Goal: Task Accomplishment & Management: Complete application form

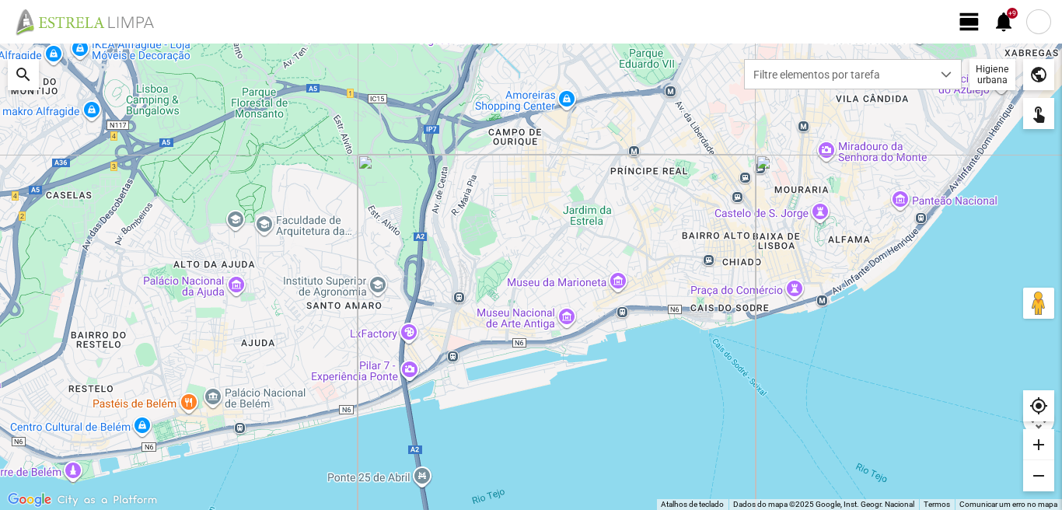
click at [970, 27] on span "view_day" at bounding box center [969, 21] width 23 height 23
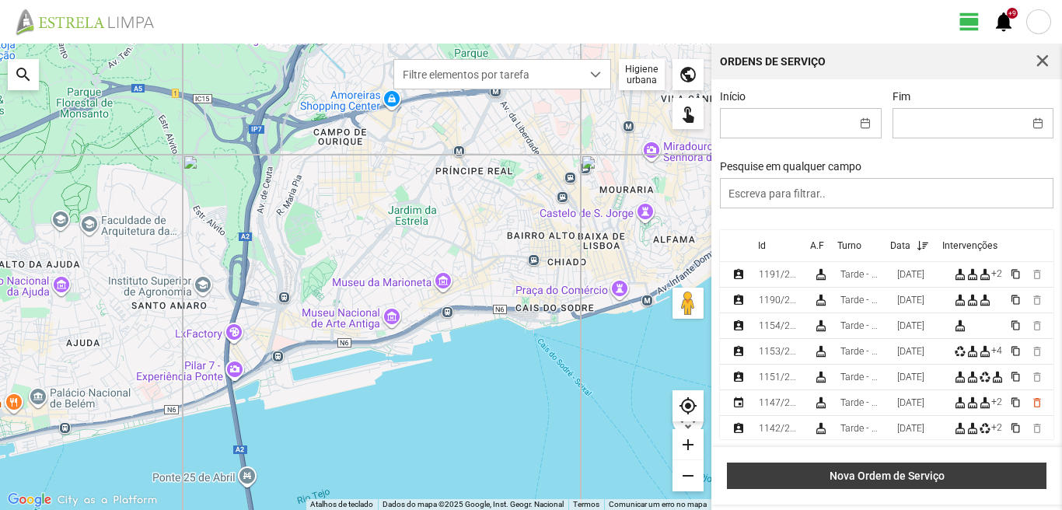
click at [910, 480] on span "Nova Ordem de Serviço" at bounding box center [886, 476] width 303 height 12
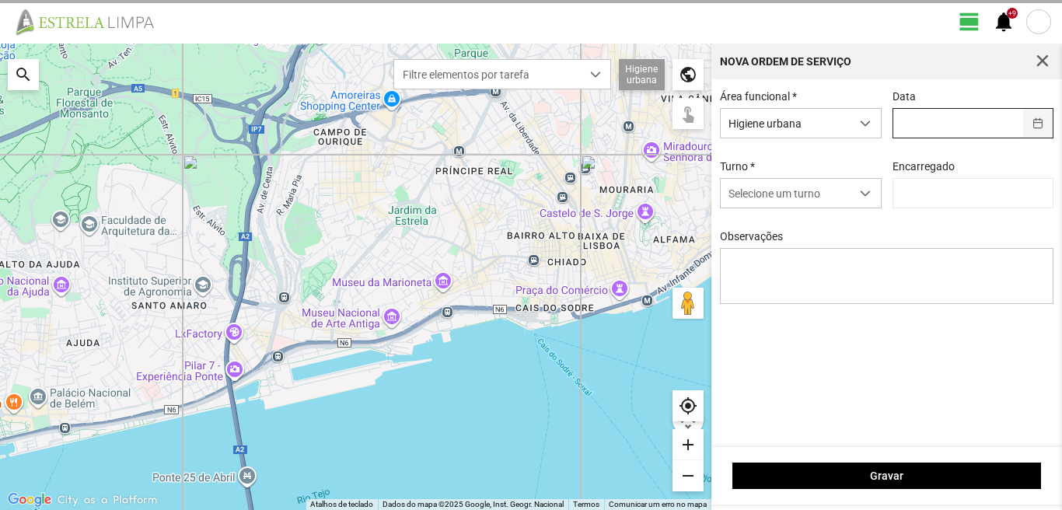
click at [1039, 125] on span "button" at bounding box center [1037, 123] width 11 height 11
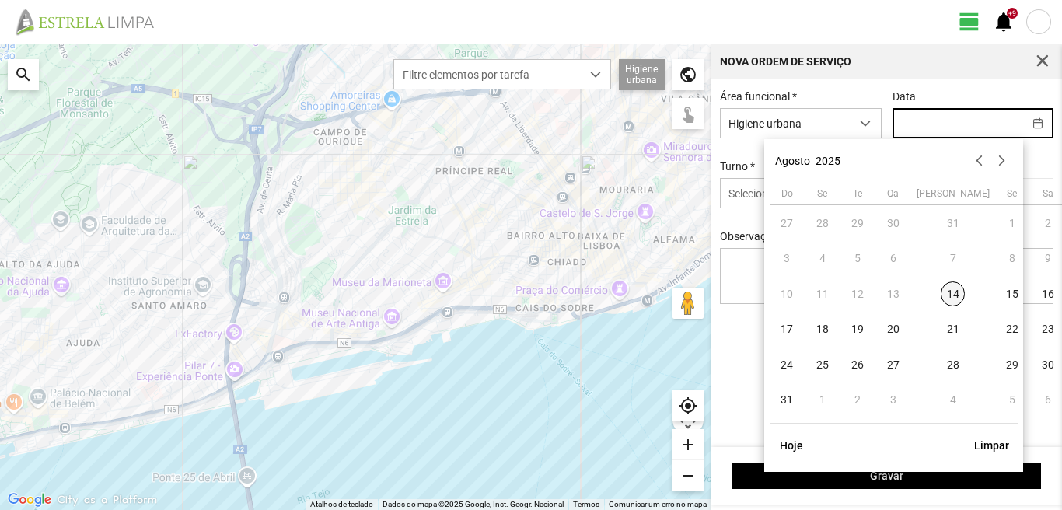
click at [941, 296] on span "14" at bounding box center [953, 293] width 25 height 25
type input "[DATE]"
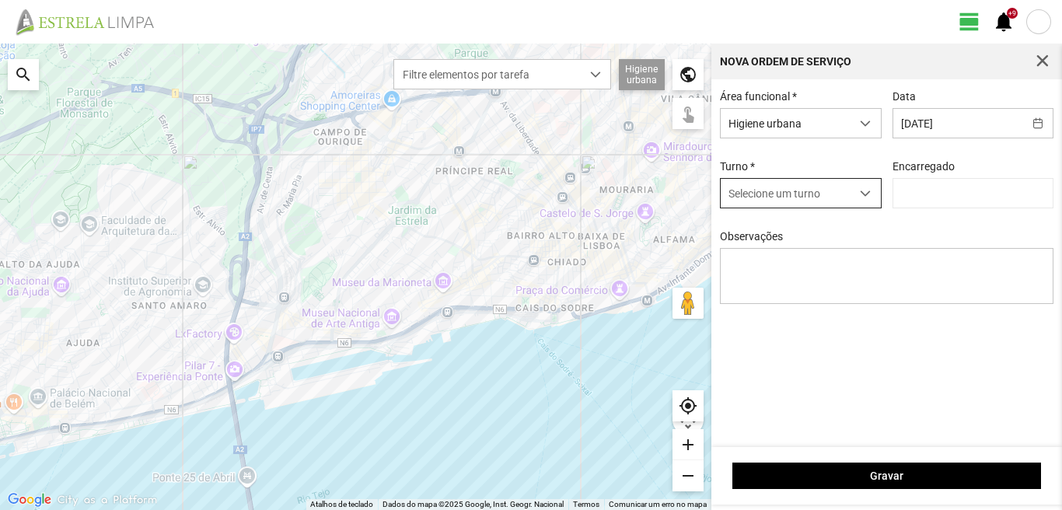
click at [862, 196] on span "dropdown trigger" at bounding box center [865, 193] width 11 height 11
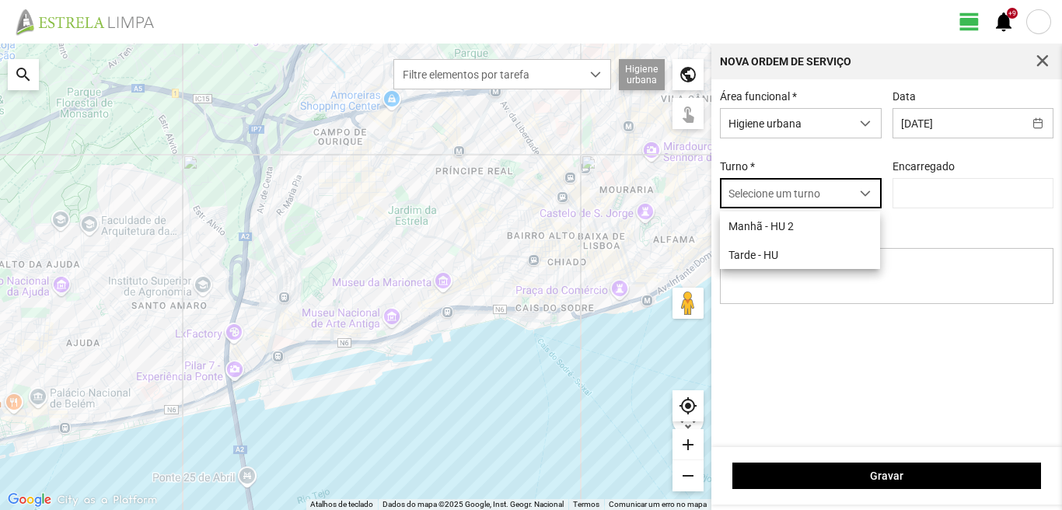
scroll to position [9, 69]
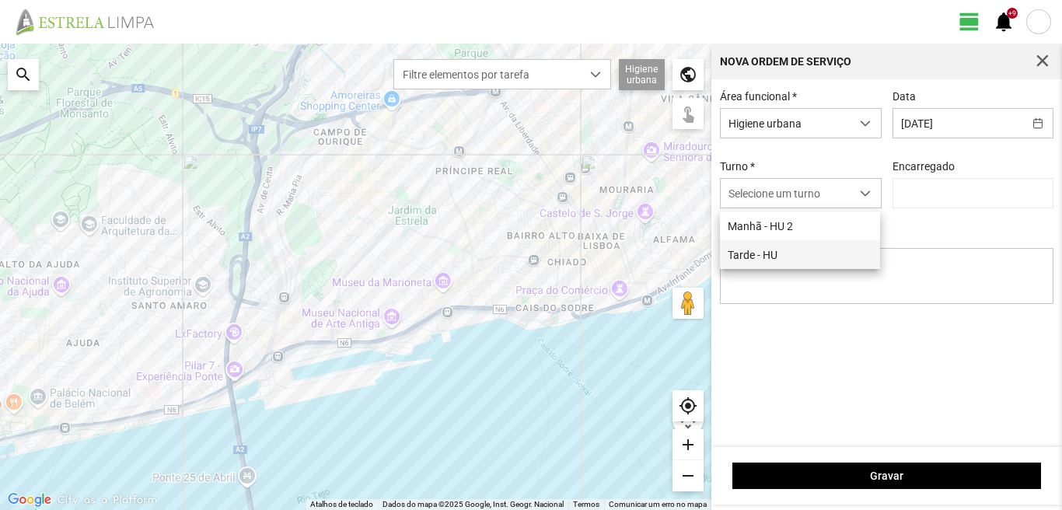
click at [795, 253] on li "Tarde - HU" at bounding box center [800, 254] width 160 height 29
type input "[PERSON_NAME]"
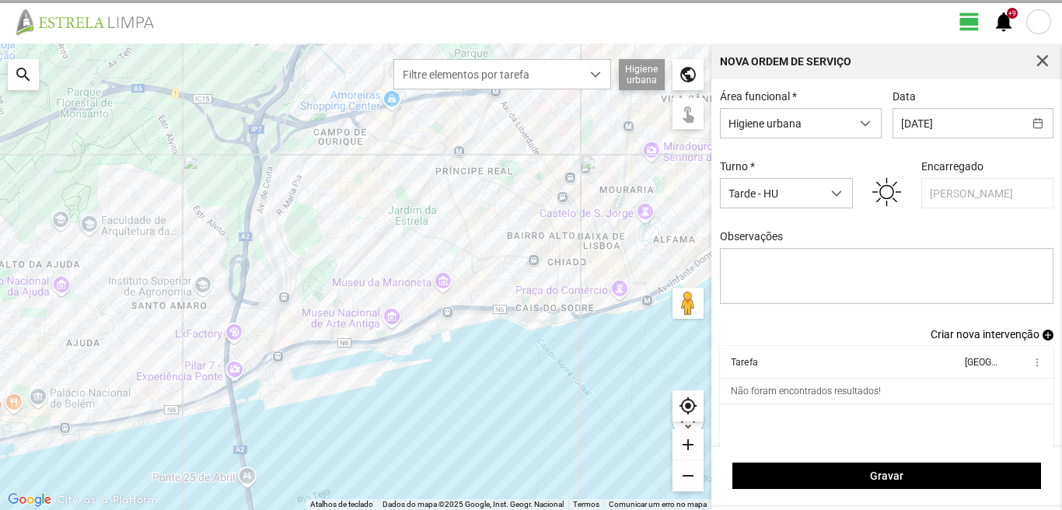
click at [19, 81] on div "search" at bounding box center [23, 74] width 31 height 31
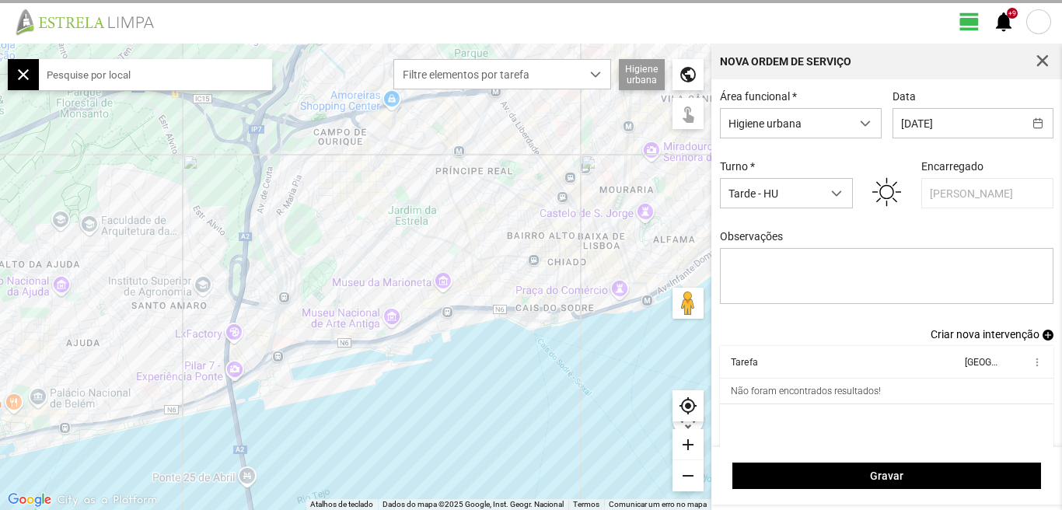
click at [114, 80] on input "text" at bounding box center [155, 74] width 233 height 31
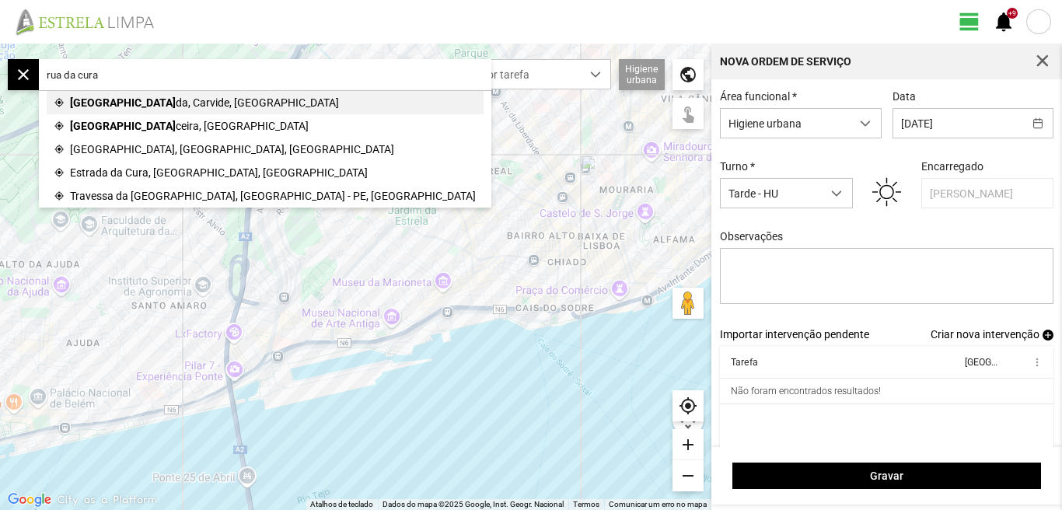
click at [176, 103] on span "da, Carvide, [GEOGRAPHIC_DATA]" at bounding box center [257, 102] width 163 height 23
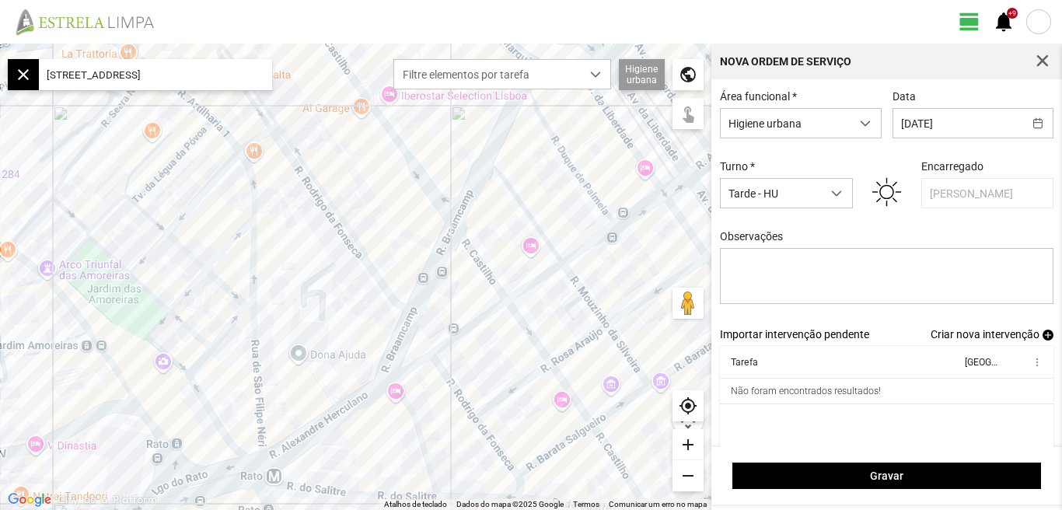
click at [240, 75] on input "[STREET_ADDRESS]" at bounding box center [155, 74] width 233 height 31
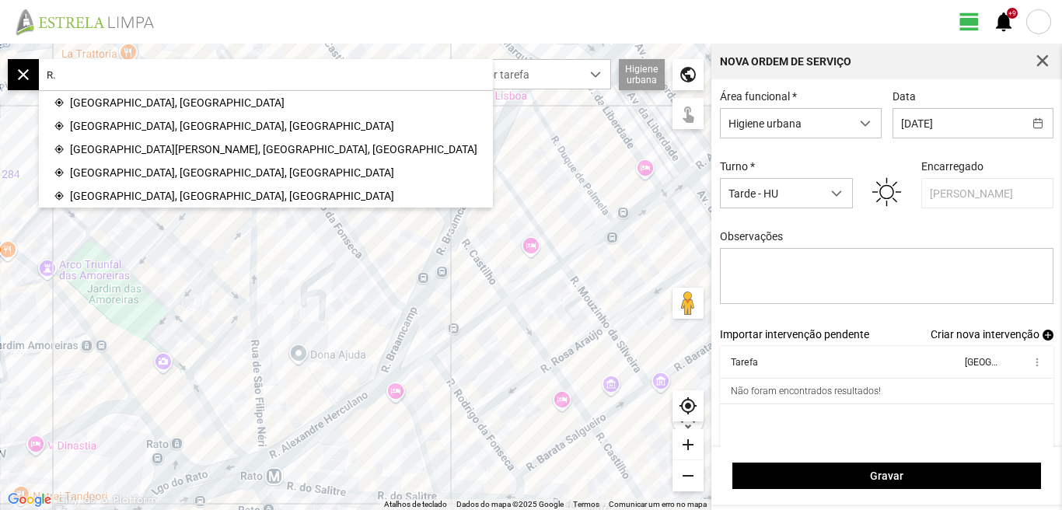
type input "R"
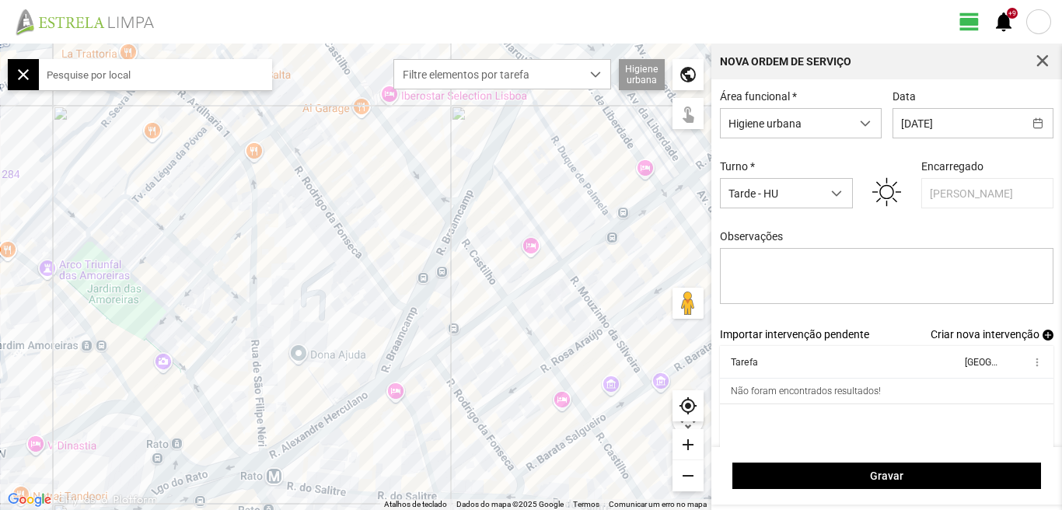
click at [130, 70] on input "text" at bounding box center [155, 74] width 233 height 31
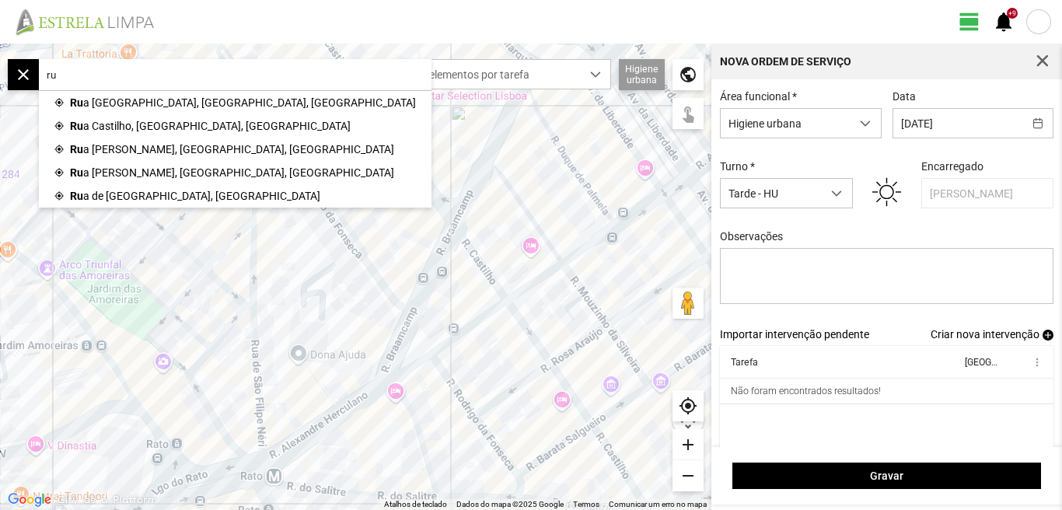
click at [982, 337] on span "Criar nova intervenção" at bounding box center [985, 334] width 109 height 12
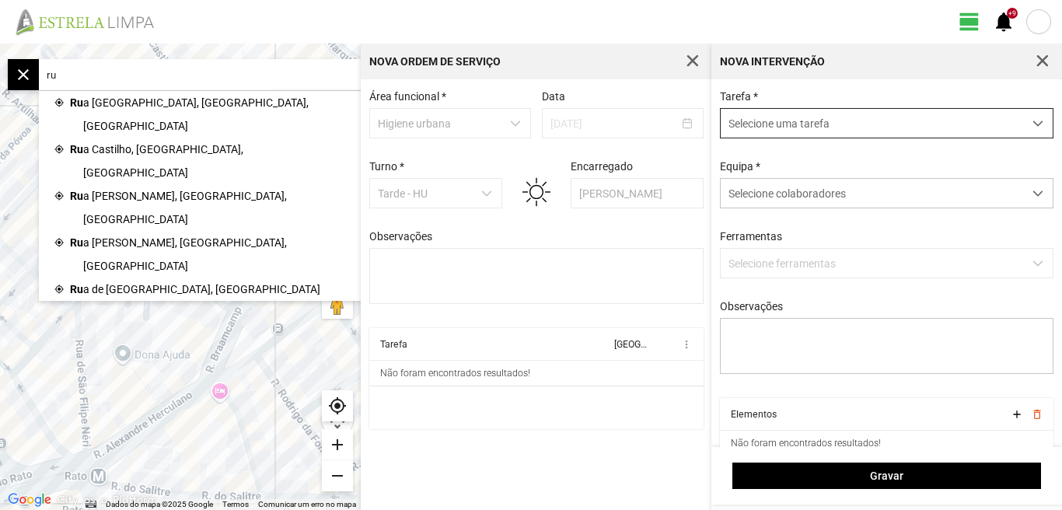
click at [1032, 121] on span "dropdown trigger" at bounding box center [1037, 123] width 11 height 11
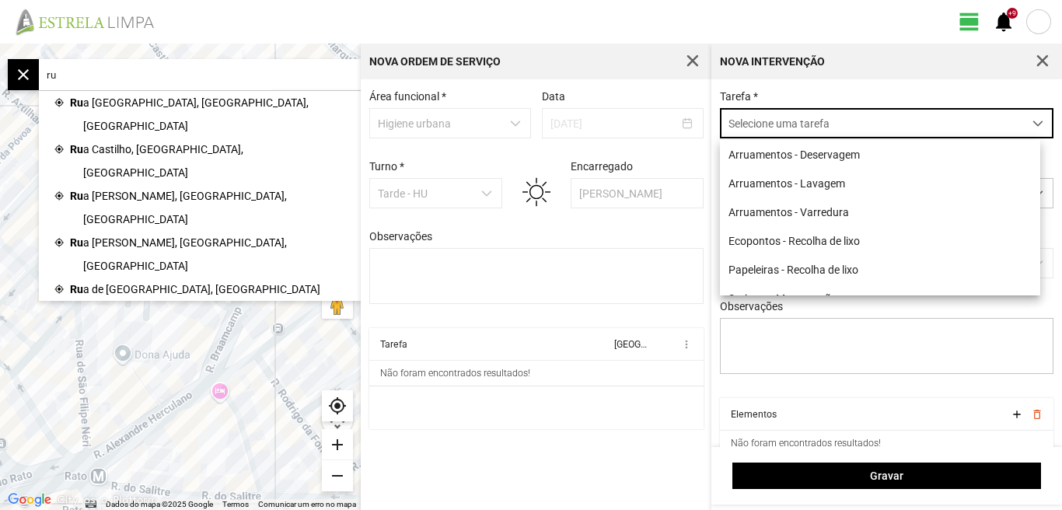
scroll to position [9, 69]
click at [791, 150] on li "Arruamentos - Deservagem" at bounding box center [880, 154] width 320 height 29
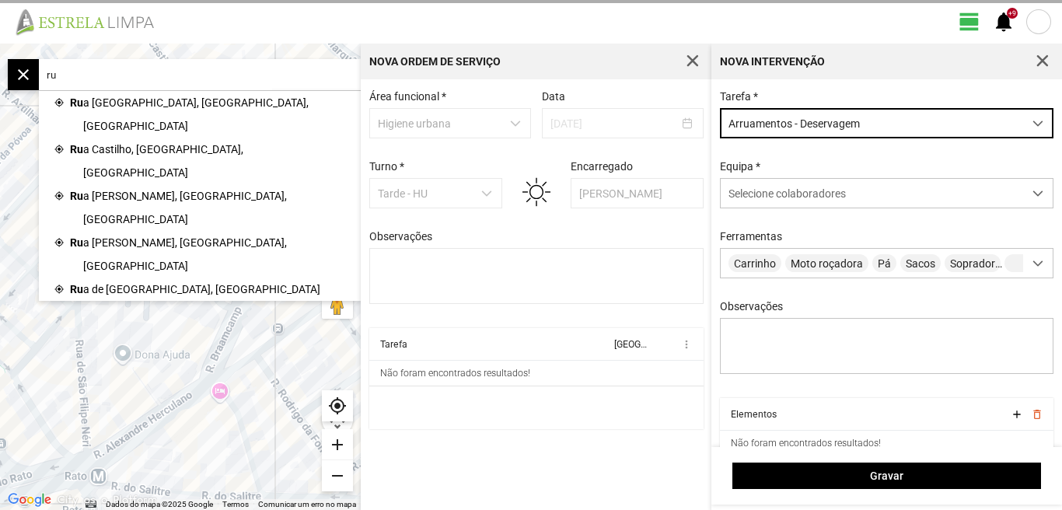
click at [139, 67] on input "ru" at bounding box center [155, 74] width 233 height 31
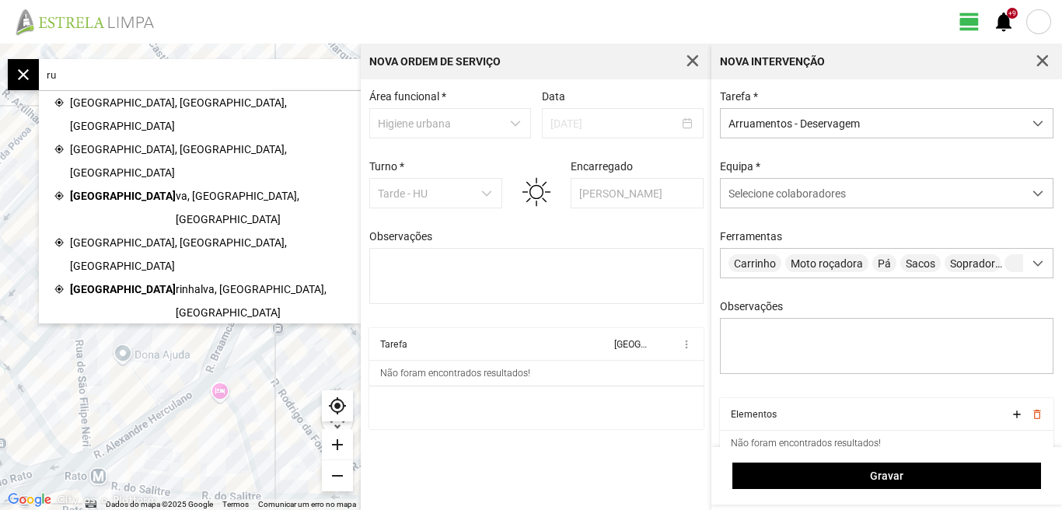
type input "r"
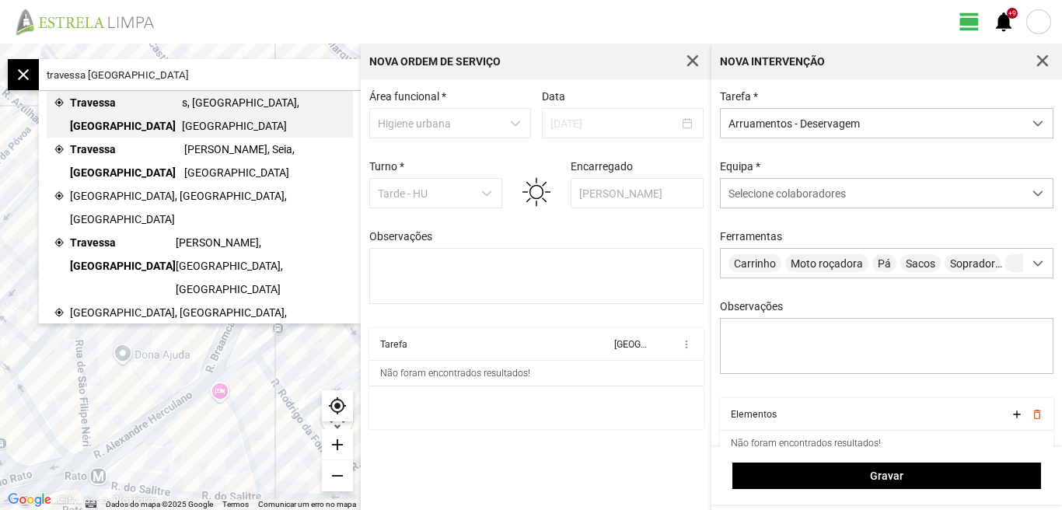
click at [148, 97] on span "Travessa [GEOGRAPHIC_DATA]" at bounding box center [126, 114] width 112 height 47
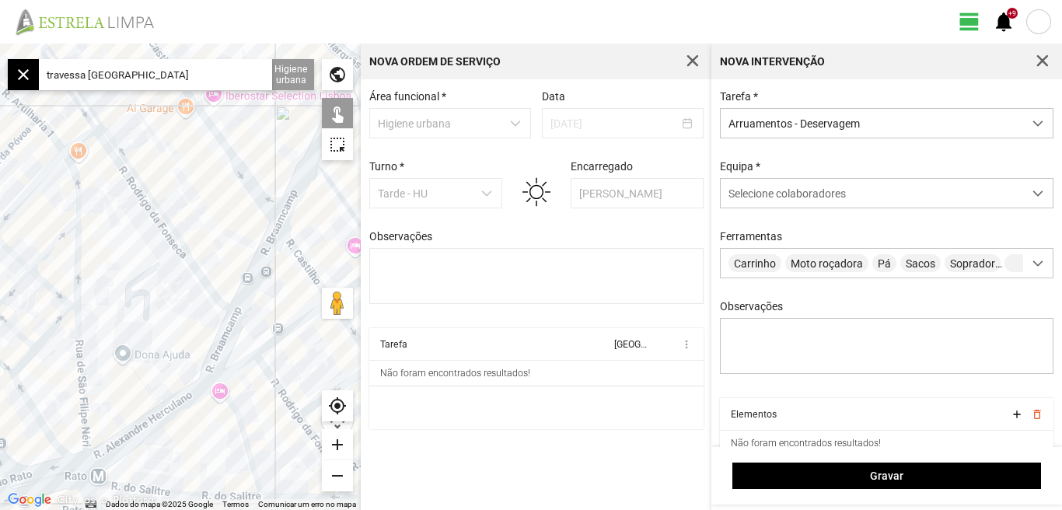
type input "Tv. [GEOGRAPHIC_DATA], 1200 [GEOGRAPHIC_DATA], [GEOGRAPHIC_DATA]"
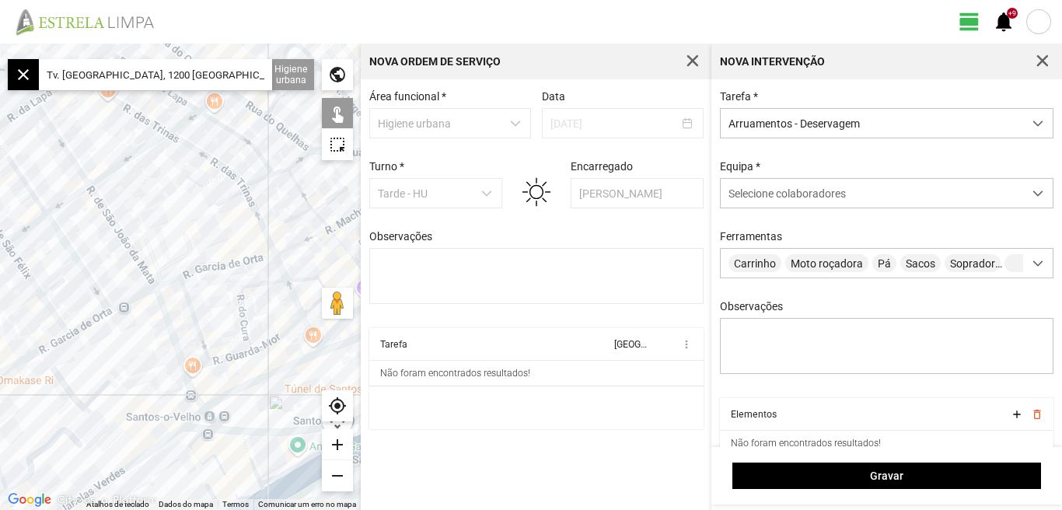
click at [332, 445] on div "add" at bounding box center [337, 444] width 31 height 31
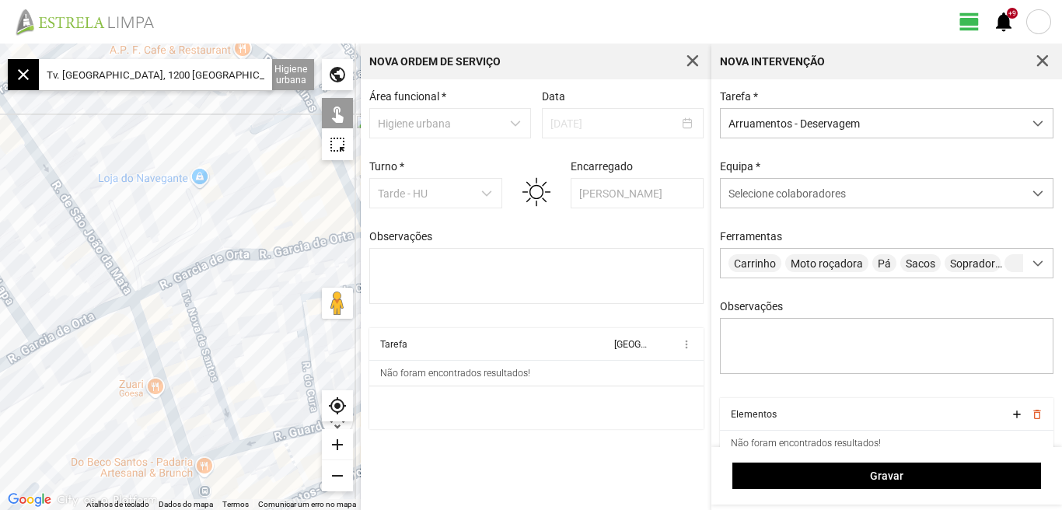
click at [331, 445] on div "add" at bounding box center [337, 444] width 31 height 31
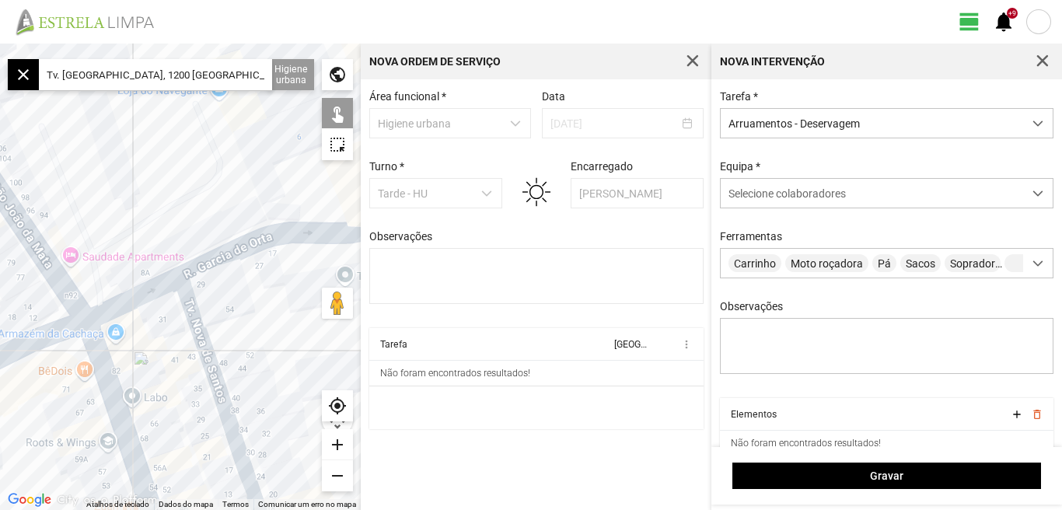
click at [192, 340] on div at bounding box center [180, 277] width 361 height 466
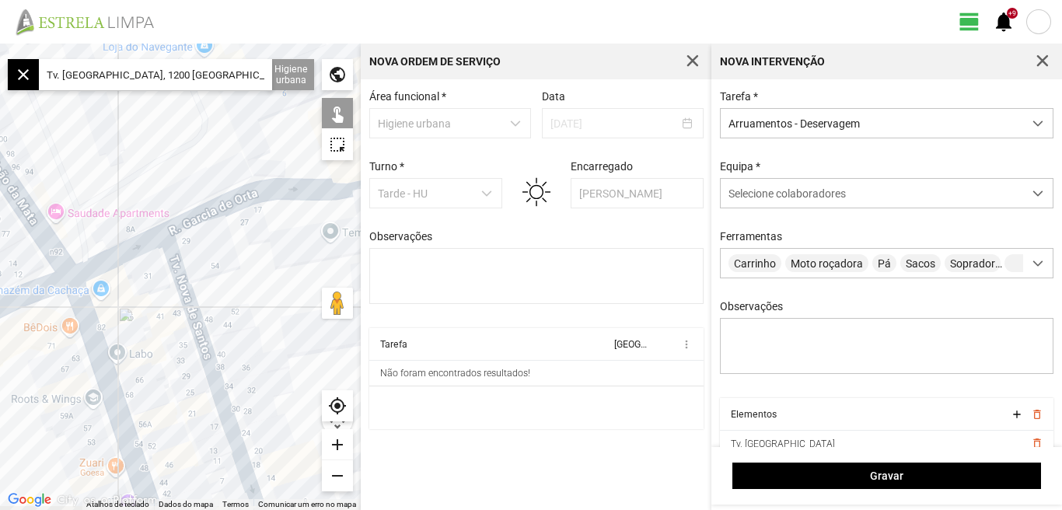
drag, startPoint x: 237, startPoint y: 322, endPoint x: 210, endPoint y: 208, distance: 116.7
click at [210, 211] on div at bounding box center [180, 277] width 361 height 466
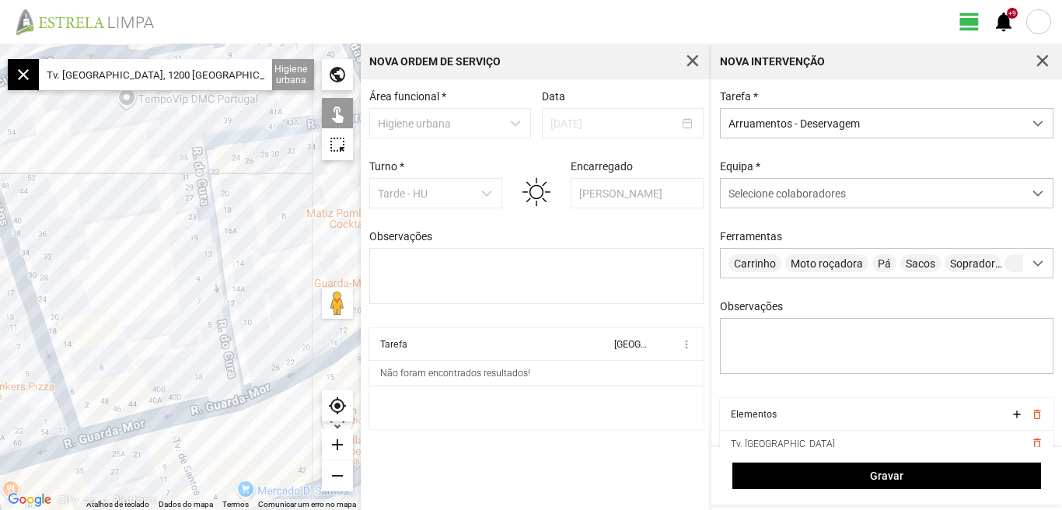
drag, startPoint x: 233, startPoint y: 239, endPoint x: 83, endPoint y: 323, distance: 171.9
click at [83, 323] on div at bounding box center [180, 277] width 361 height 466
click at [225, 260] on div at bounding box center [180, 277] width 361 height 466
drag, startPoint x: 269, startPoint y: 237, endPoint x: 77, endPoint y: 294, distance: 200.2
click at [77, 294] on div at bounding box center [180, 277] width 361 height 466
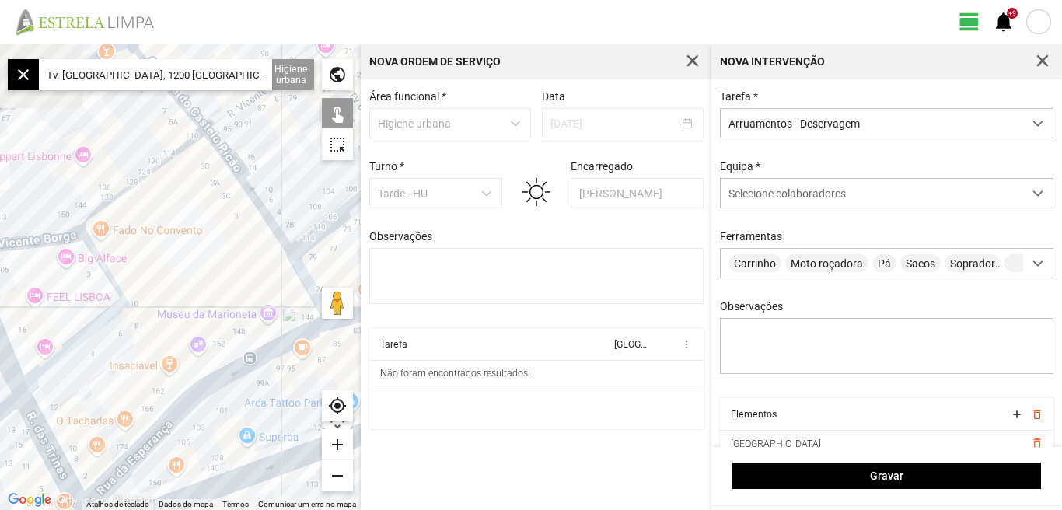
drag, startPoint x: 87, startPoint y: 281, endPoint x: 190, endPoint y: 270, distance: 104.0
click at [190, 270] on div at bounding box center [180, 277] width 361 height 466
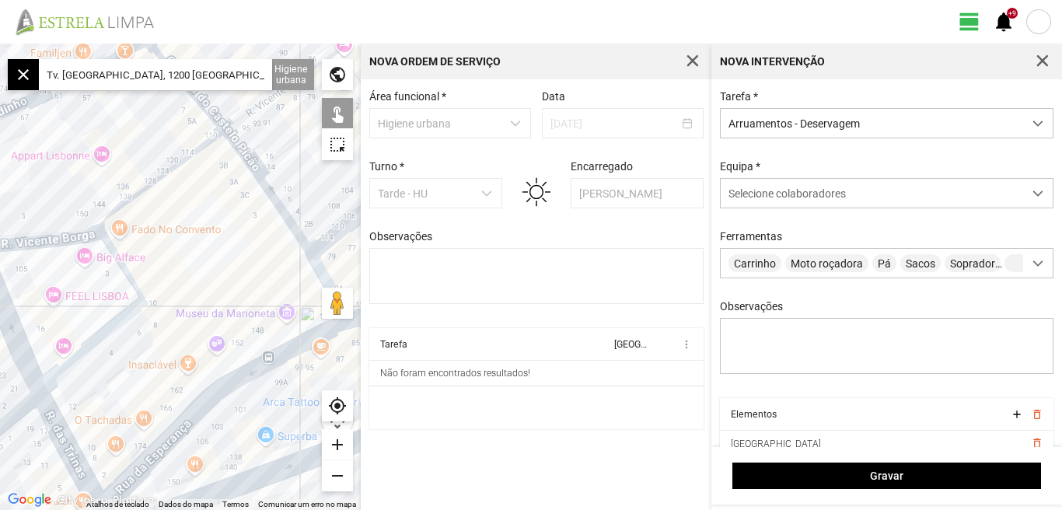
drag, startPoint x: 35, startPoint y: 271, endPoint x: 187, endPoint y: 253, distance: 152.6
click at [187, 253] on div at bounding box center [180, 277] width 361 height 466
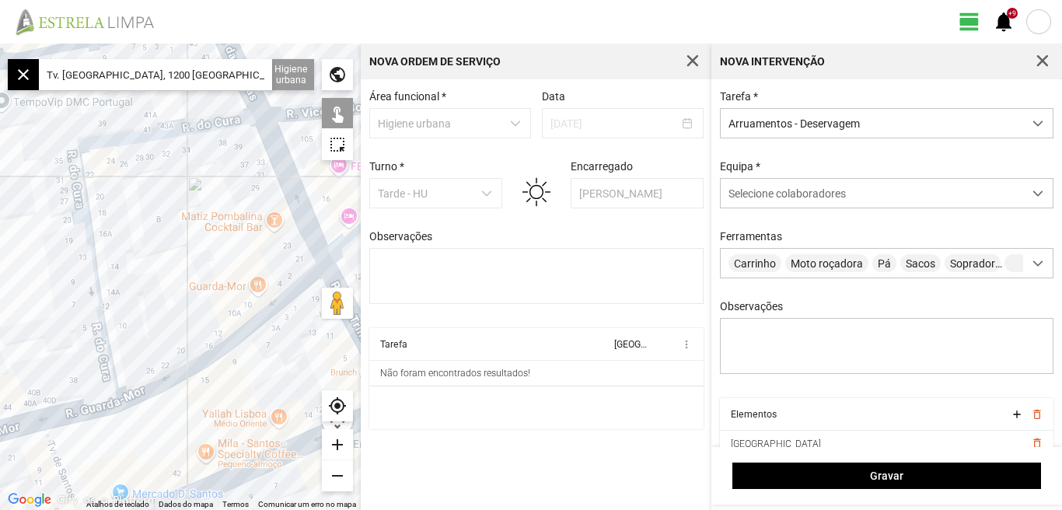
drag, startPoint x: 139, startPoint y: 246, endPoint x: 177, endPoint y: 212, distance: 51.2
click at [177, 212] on div at bounding box center [180, 277] width 361 height 466
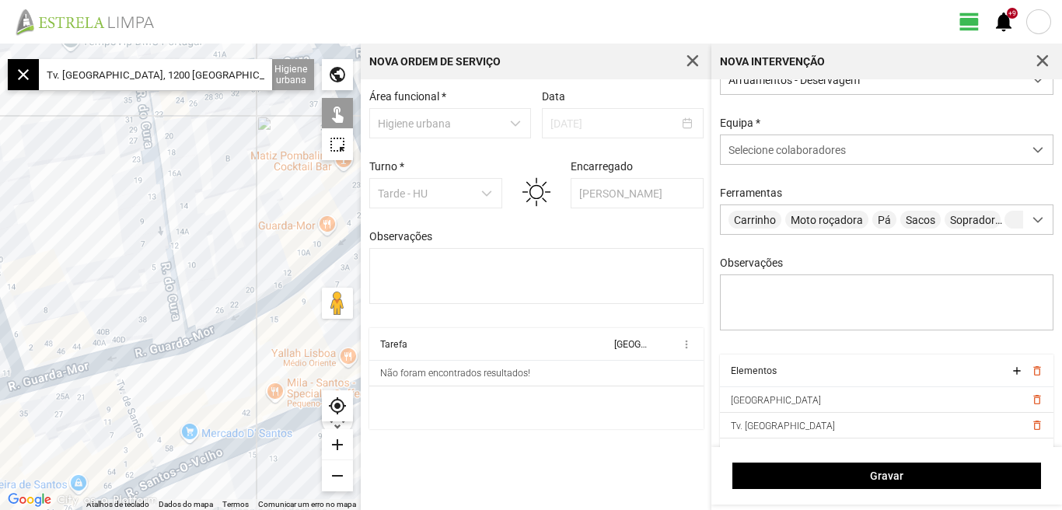
scroll to position [66, 0]
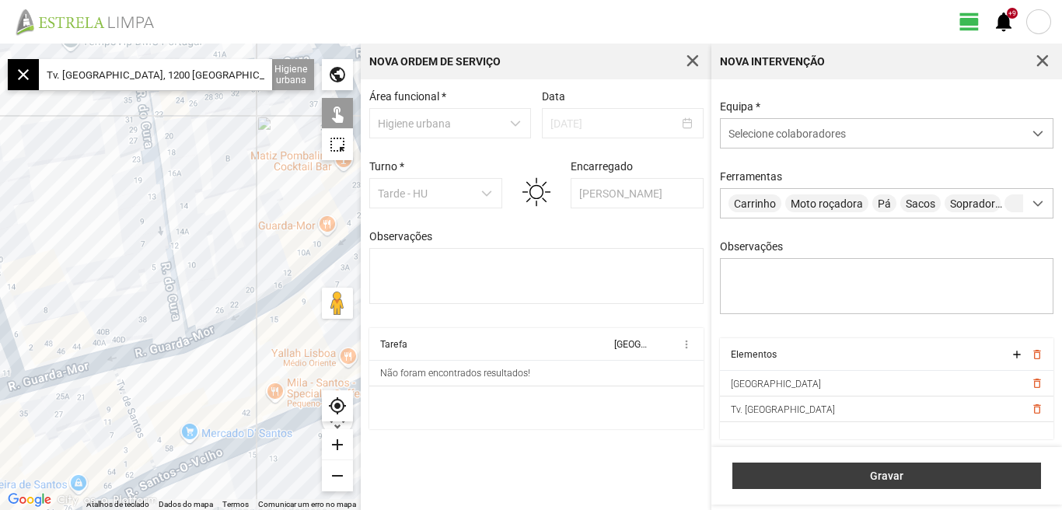
click at [883, 470] on span "Gravar" at bounding box center [887, 476] width 292 height 12
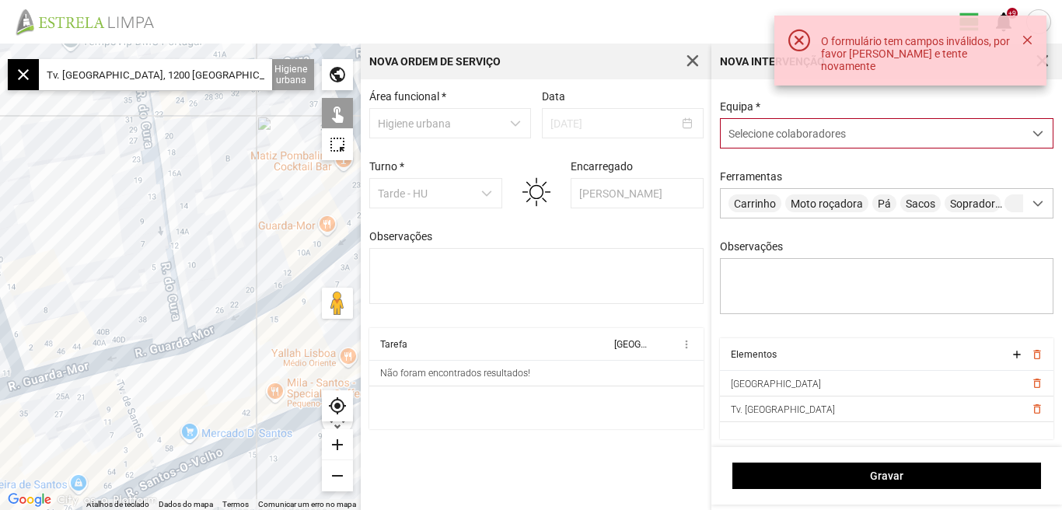
click at [1032, 128] on span at bounding box center [1037, 133] width 11 height 11
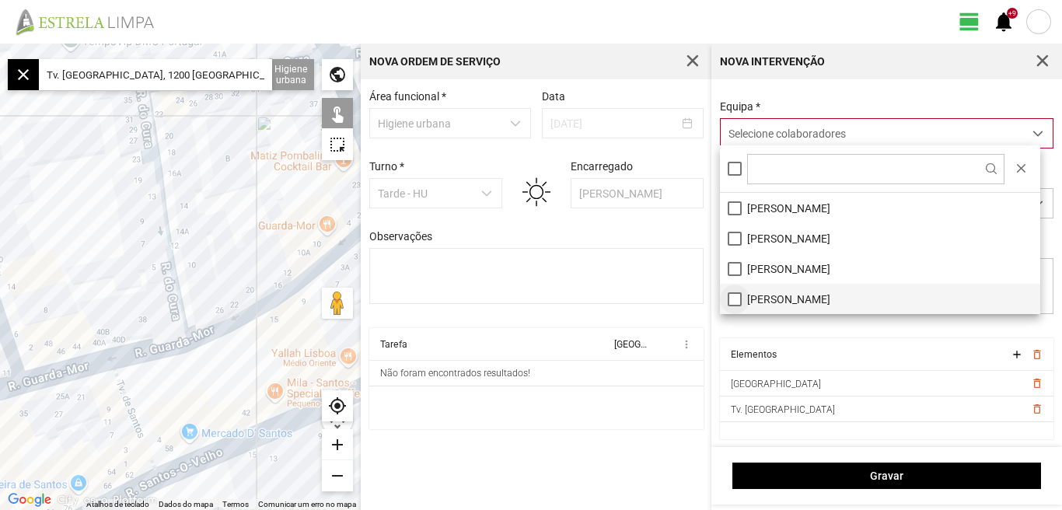
click at [732, 297] on li "[PERSON_NAME]" at bounding box center [880, 299] width 320 height 30
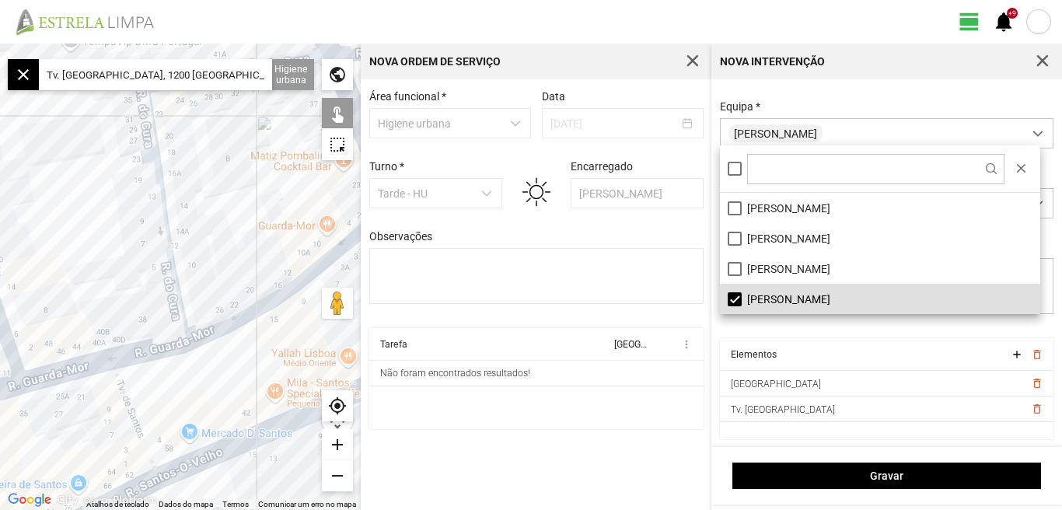
click at [588, 479] on div "Área funcional * Higiene urbana Data [DATE] Turno * Tarde - HU Encarregado Grac…" at bounding box center [536, 294] width 351 height 431
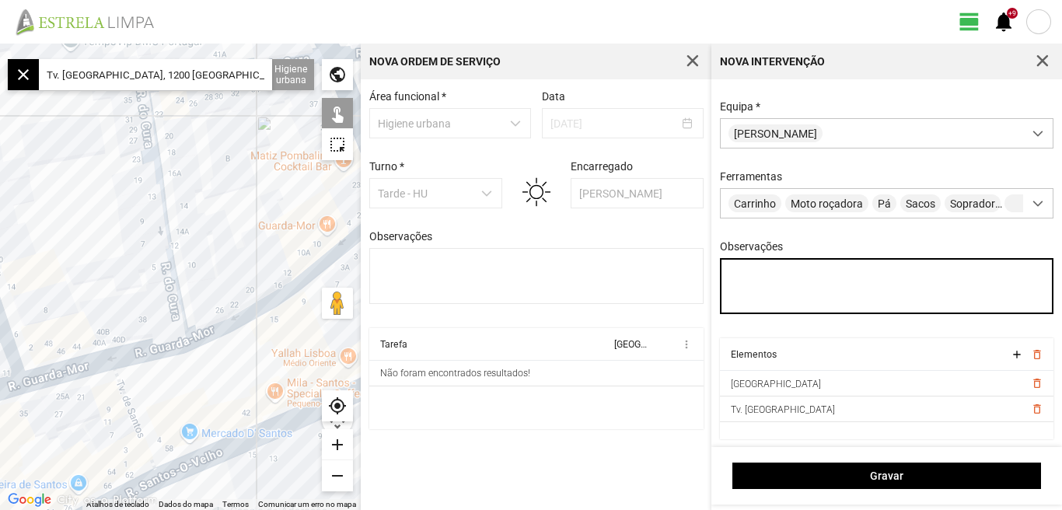
click at [753, 285] on textarea "Observações" at bounding box center [887, 286] width 334 height 56
type textarea "J"
type textarea "c"
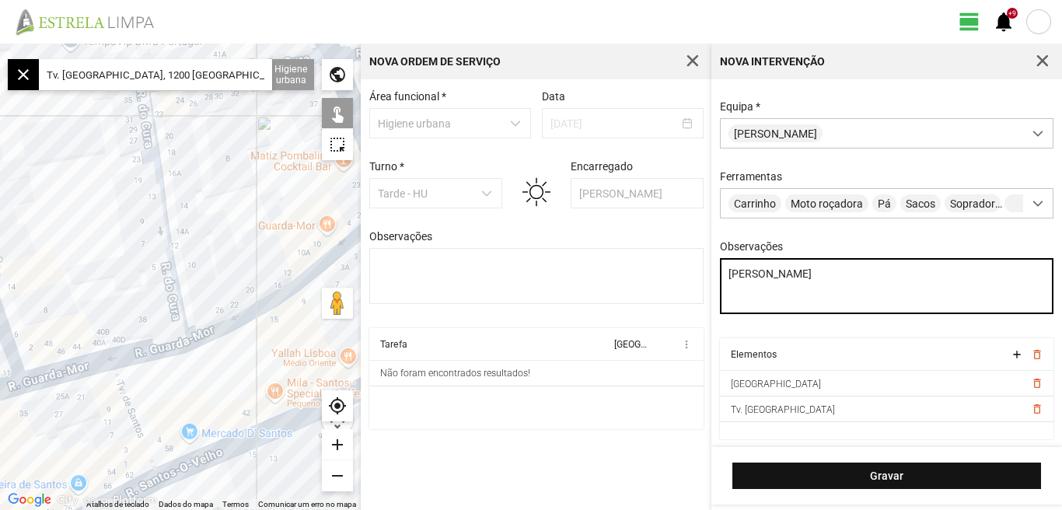
type textarea "[PERSON_NAME]"
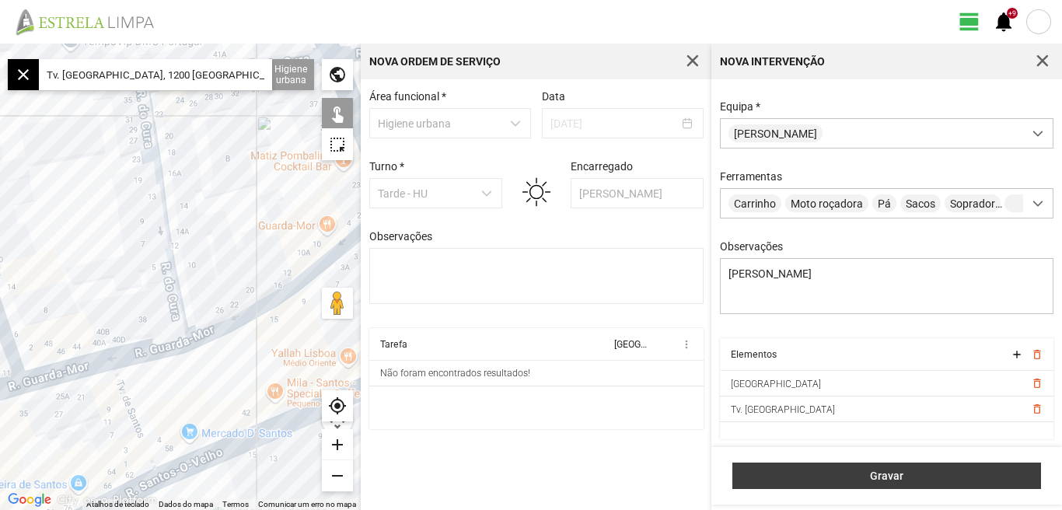
click at [885, 476] on span "Gravar" at bounding box center [887, 476] width 292 height 12
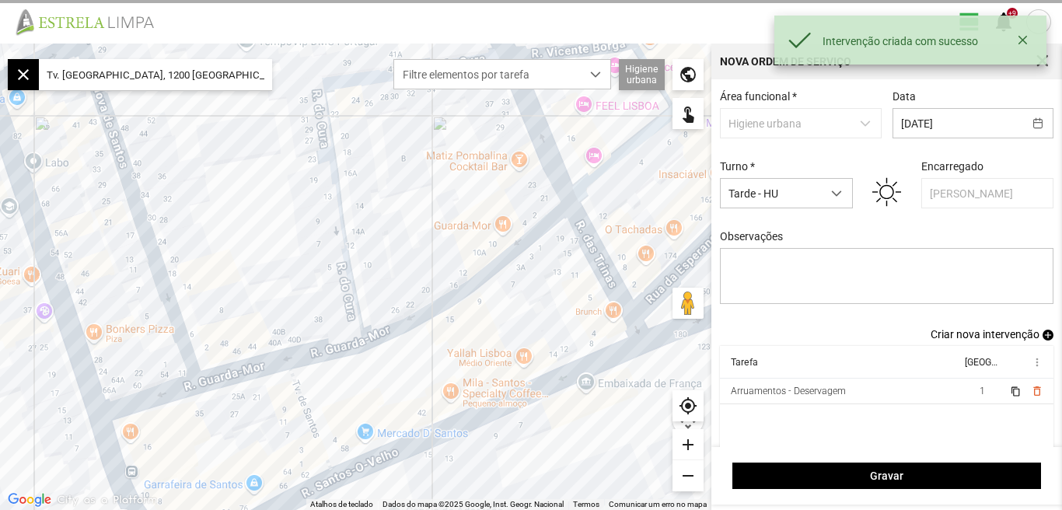
click at [992, 338] on span "Criar nova intervenção" at bounding box center [985, 334] width 109 height 12
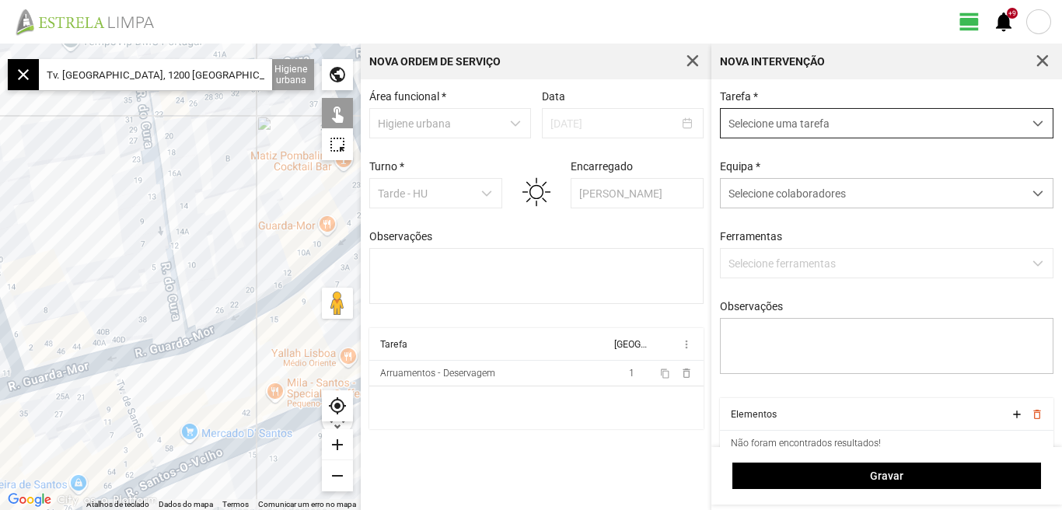
click at [1032, 124] on span "dropdown trigger" at bounding box center [1037, 123] width 11 height 11
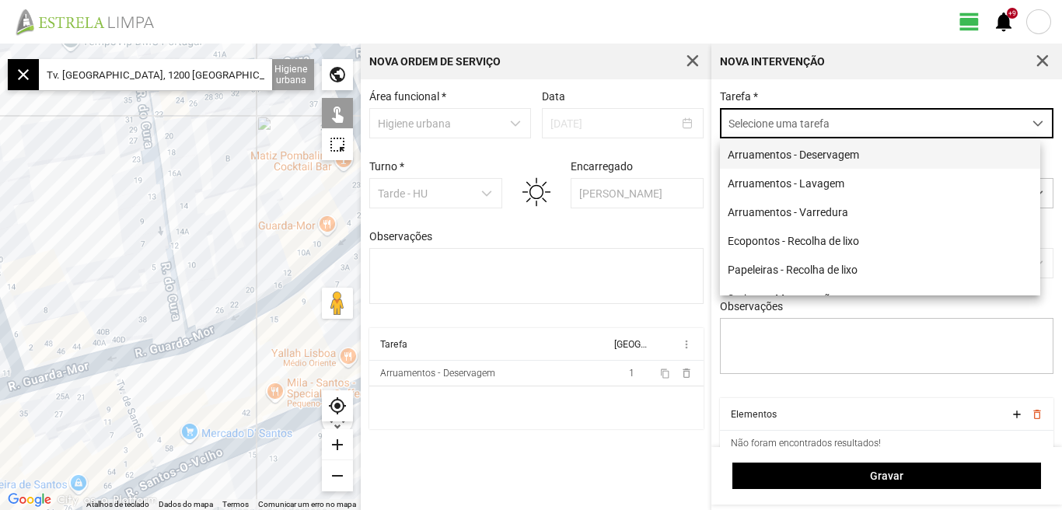
click at [840, 152] on li "Arruamentos - Deservagem" at bounding box center [880, 154] width 320 height 29
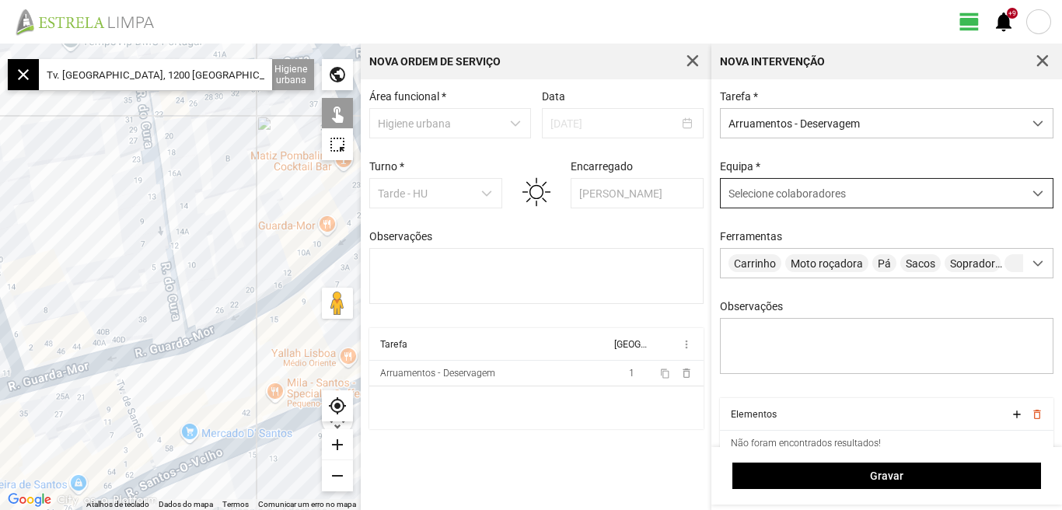
click at [1032, 192] on div at bounding box center [1038, 193] width 30 height 29
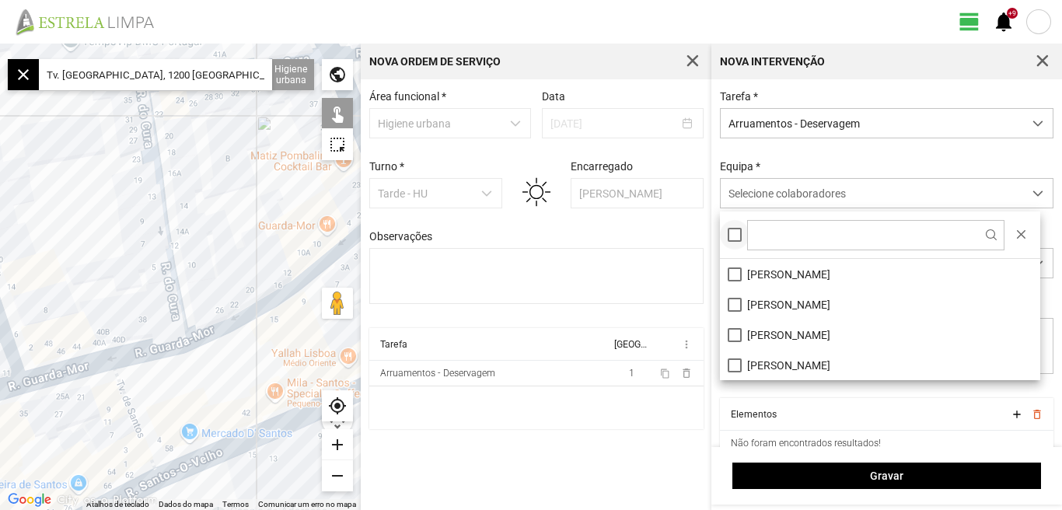
click at [738, 230] on div at bounding box center [735, 235] width 14 height 14
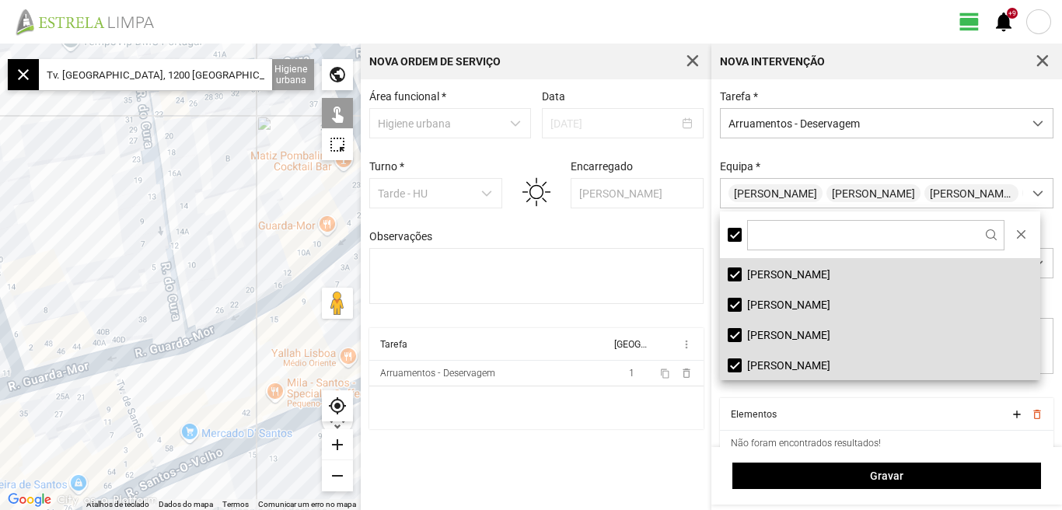
click at [244, 71] on input "Tv. [GEOGRAPHIC_DATA], 1200 [GEOGRAPHIC_DATA], [GEOGRAPHIC_DATA]" at bounding box center [155, 74] width 233 height 31
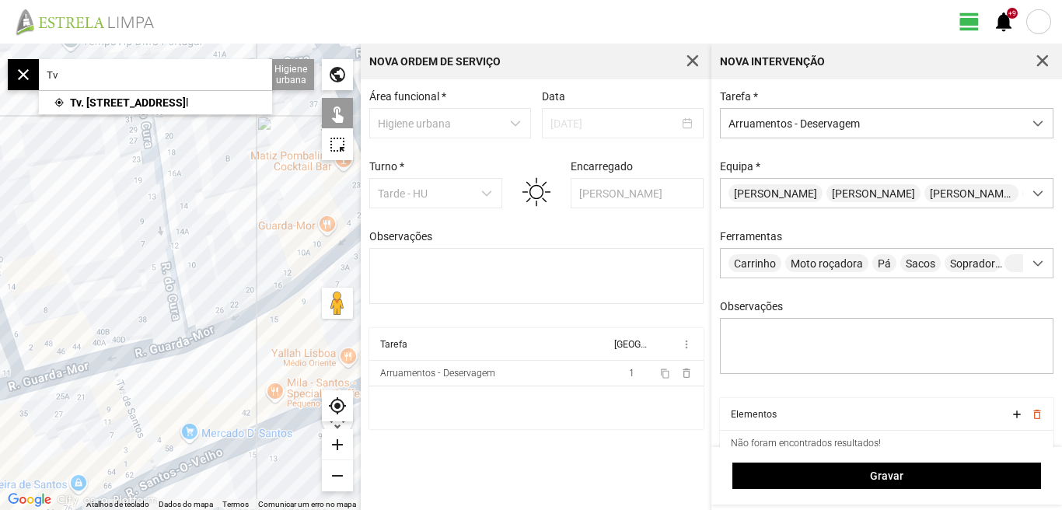
type input "T"
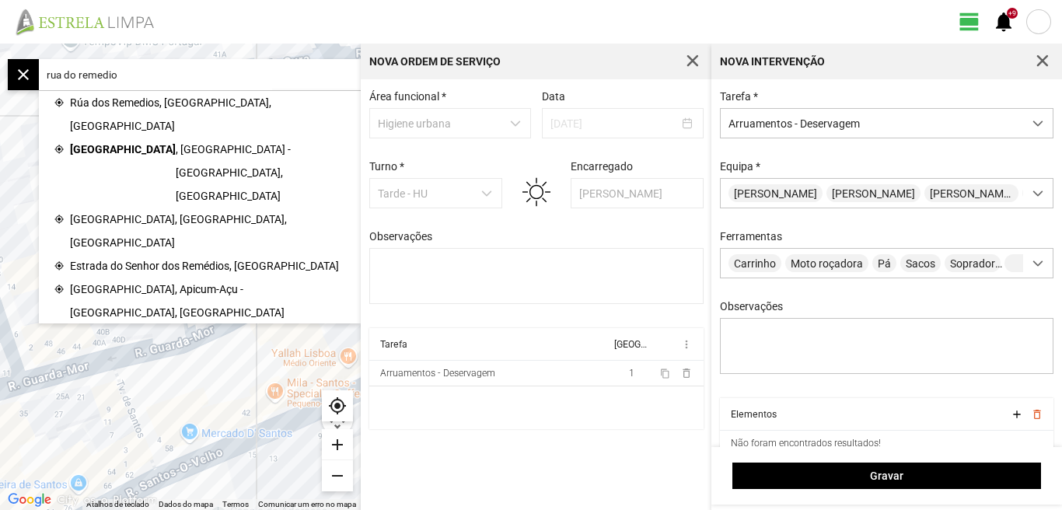
click at [132, 71] on input "rua do remedio" at bounding box center [155, 74] width 233 height 31
type input "r"
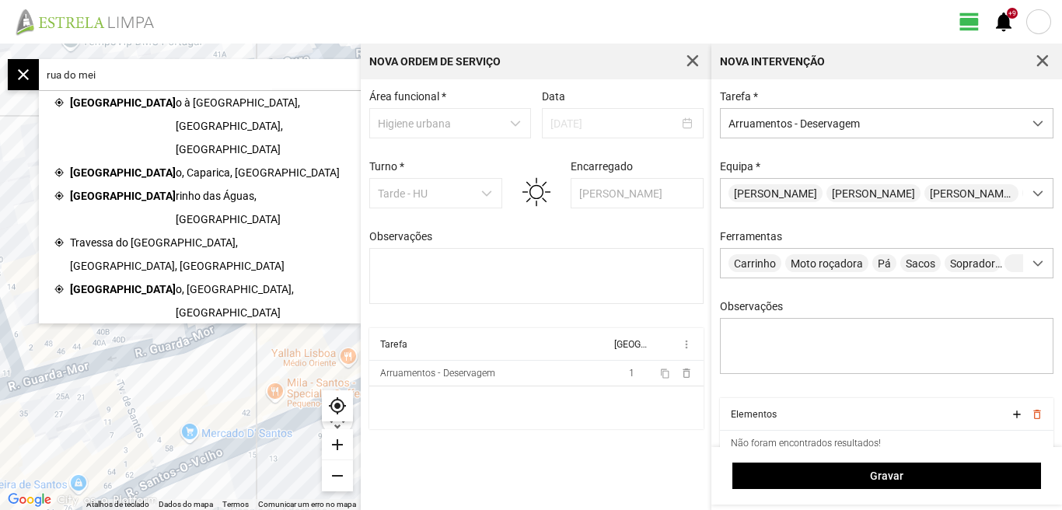
click at [176, 99] on span "o à [GEOGRAPHIC_DATA], [GEOGRAPHIC_DATA], [GEOGRAPHIC_DATA]" at bounding box center [260, 126] width 169 height 70
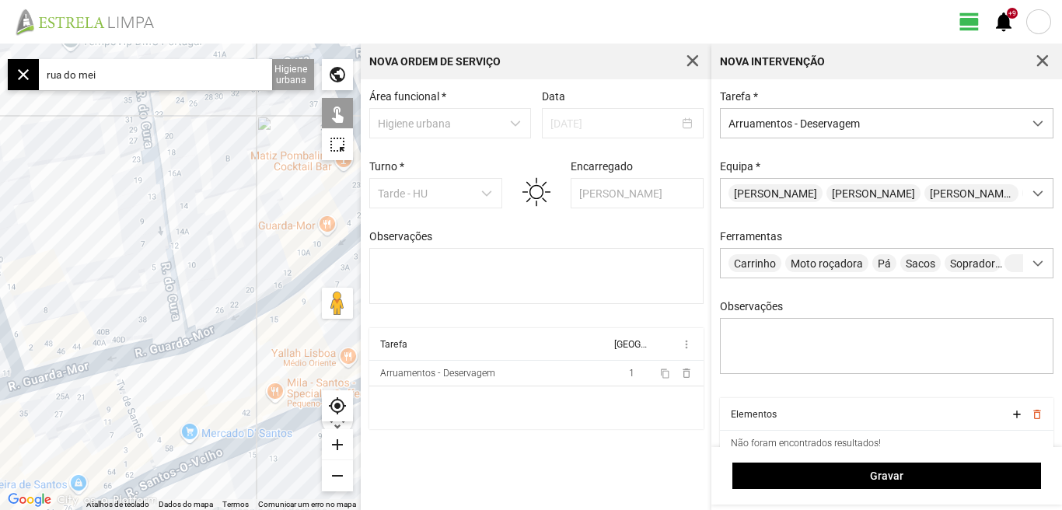
type input "R. do Meio à [GEOGRAPHIC_DATA], 1200 [GEOGRAPHIC_DATA], [GEOGRAPHIC_DATA]"
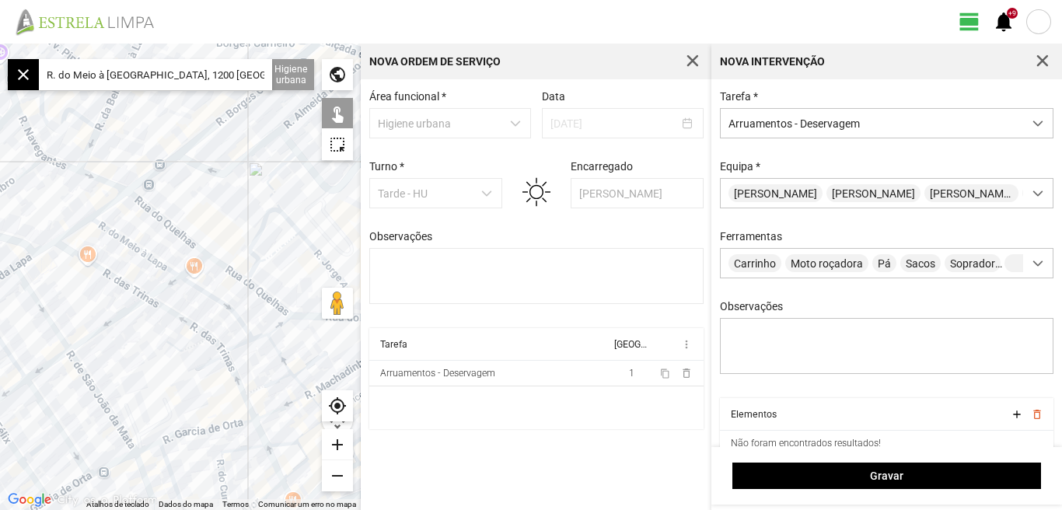
click at [340, 439] on div "add" at bounding box center [337, 444] width 31 height 31
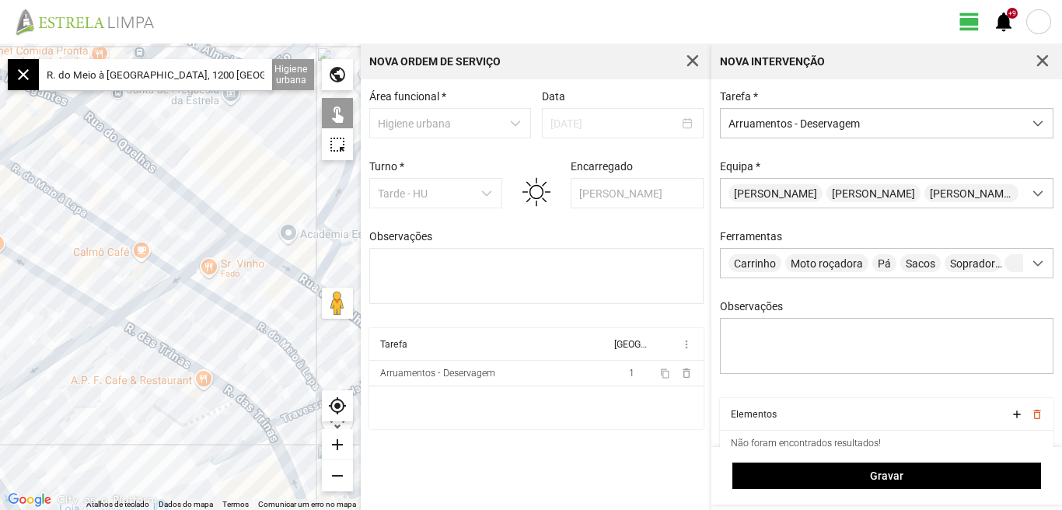
click at [41, 187] on div at bounding box center [180, 277] width 361 height 466
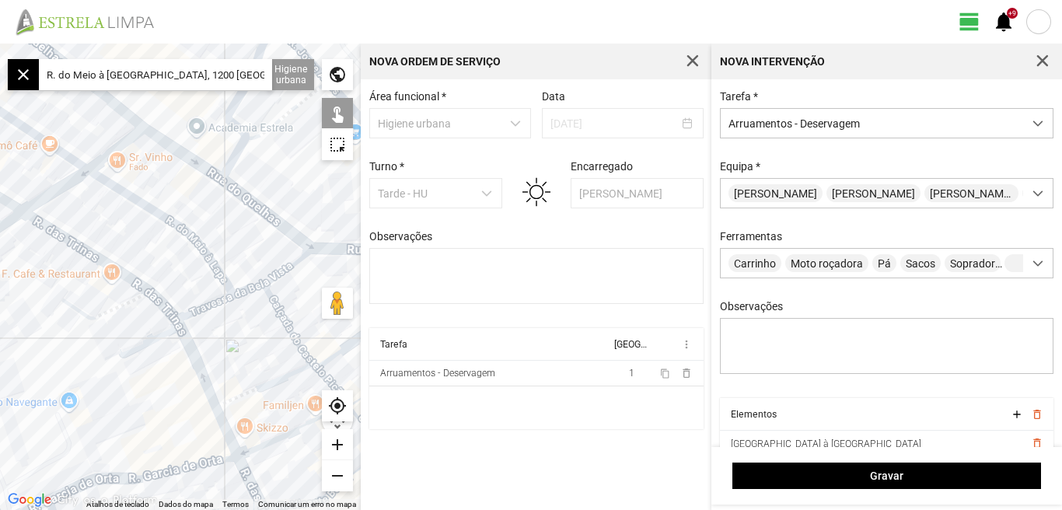
drag, startPoint x: 191, startPoint y: 324, endPoint x: 99, endPoint y: 216, distance: 142.3
click at [99, 217] on div at bounding box center [180, 277] width 361 height 466
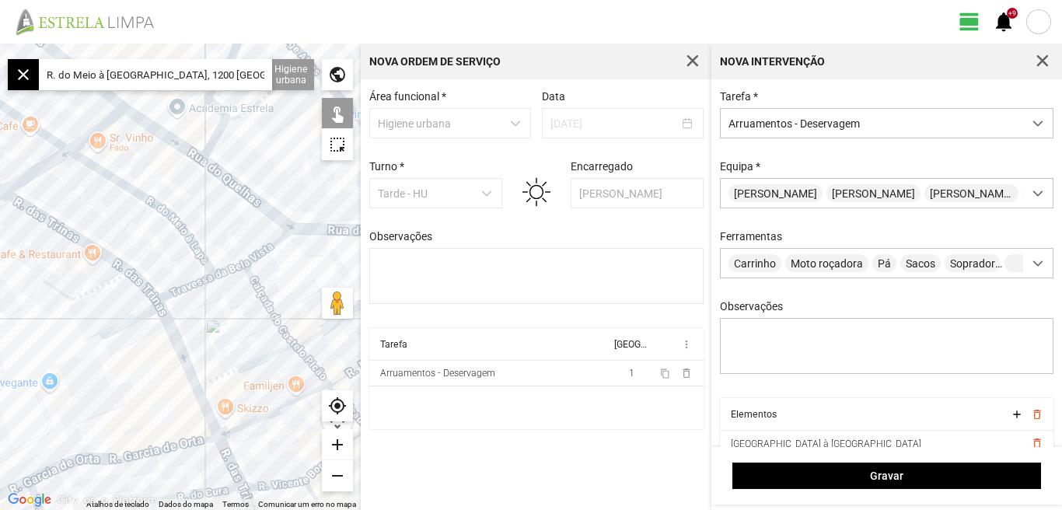
click at [124, 185] on div at bounding box center [180, 277] width 361 height 466
click at [188, 285] on div at bounding box center [180, 277] width 361 height 466
click at [232, 271] on div at bounding box center [180, 277] width 361 height 466
click at [264, 253] on div at bounding box center [180, 277] width 361 height 466
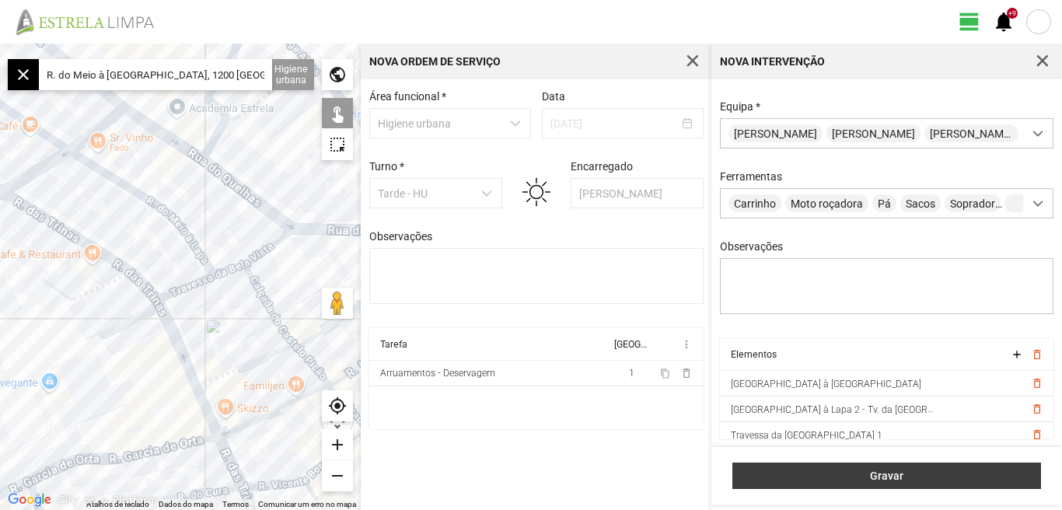
click at [893, 472] on span "Gravar" at bounding box center [887, 476] width 292 height 12
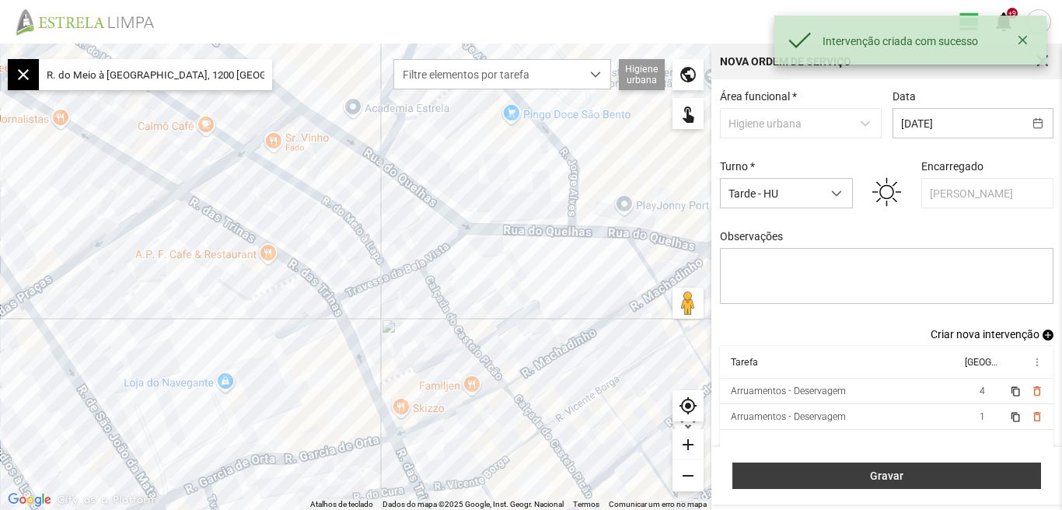
click at [886, 477] on span "Gravar" at bounding box center [887, 476] width 292 height 12
